Goal: Transaction & Acquisition: Obtain resource

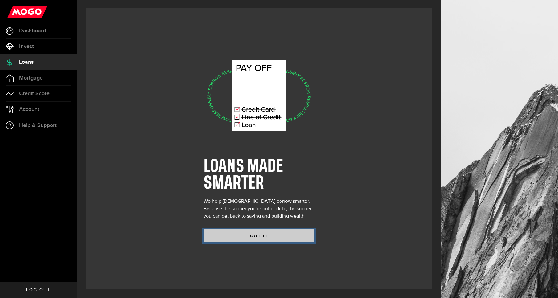
click at [263, 238] on button "GOT IT" at bounding box center [259, 235] width 111 height 13
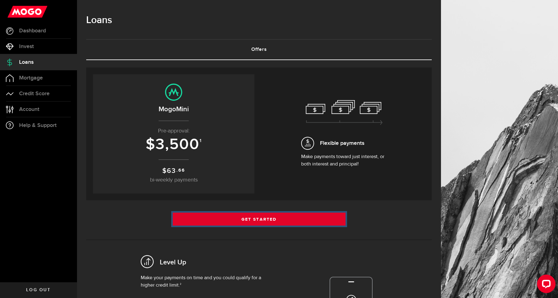
click at [250, 219] on link "Get Started" at bounding box center [259, 219] width 173 height 13
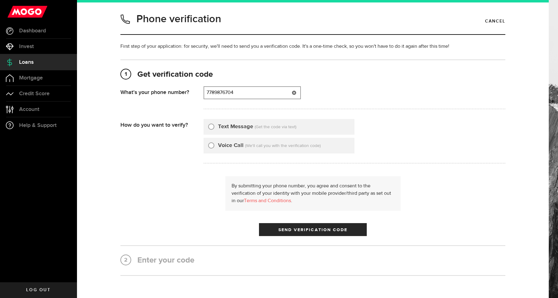
type input "7789876704"
click at [204, 123] on div "Text Message (Get the code via text)" at bounding box center [279, 127] width 151 height 16
click at [209, 126] on input "Text Message" at bounding box center [211, 126] width 6 height 6
radio input "true"
click at [308, 227] on button "Send Verification Code" at bounding box center [313, 229] width 108 height 13
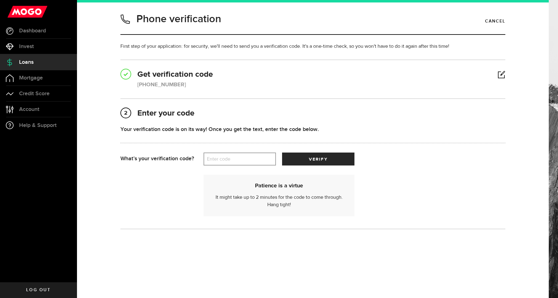
click at [226, 158] on label "Enter code" at bounding box center [240, 159] width 72 height 13
click at [226, 158] on input "Enter code" at bounding box center [240, 158] width 72 height 13
paste input "17411"
type input "17411"
click at [326, 161] on span "verify" at bounding box center [318, 159] width 18 height 4
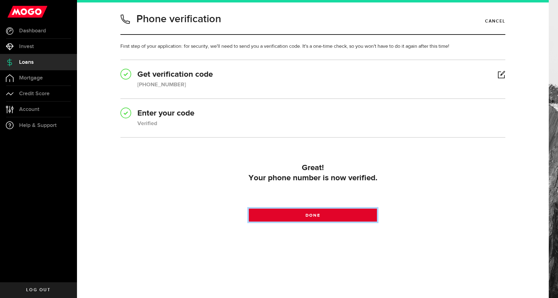
click at [289, 213] on link "Done" at bounding box center [313, 215] width 128 height 13
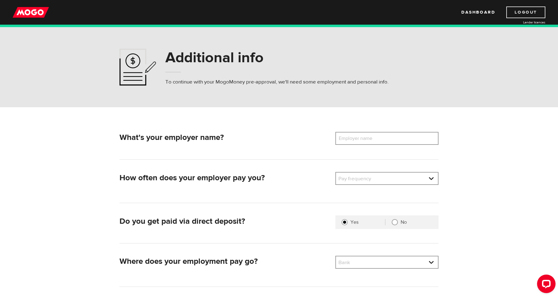
click at [523, 14] on link "Logout" at bounding box center [525, 12] width 39 height 12
click at [517, 15] on link "Logout" at bounding box center [525, 12] width 39 height 12
